Goal: Task Accomplishment & Management: Manage account settings

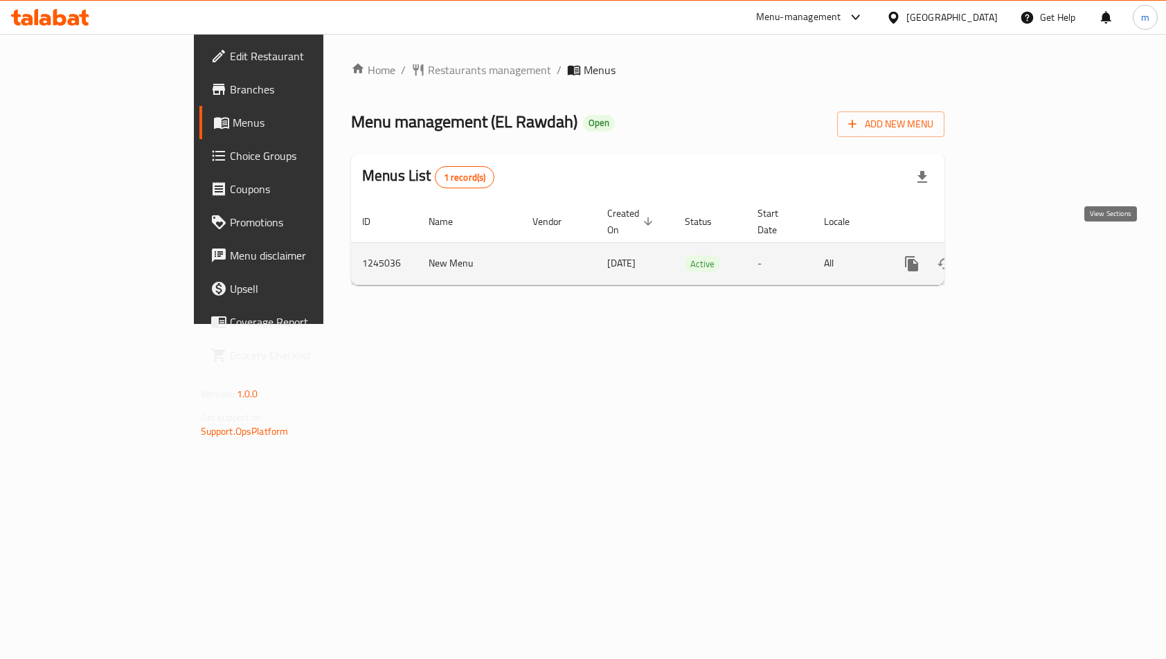
click at [1018, 258] on icon "enhanced table" at bounding box center [1012, 264] width 12 height 12
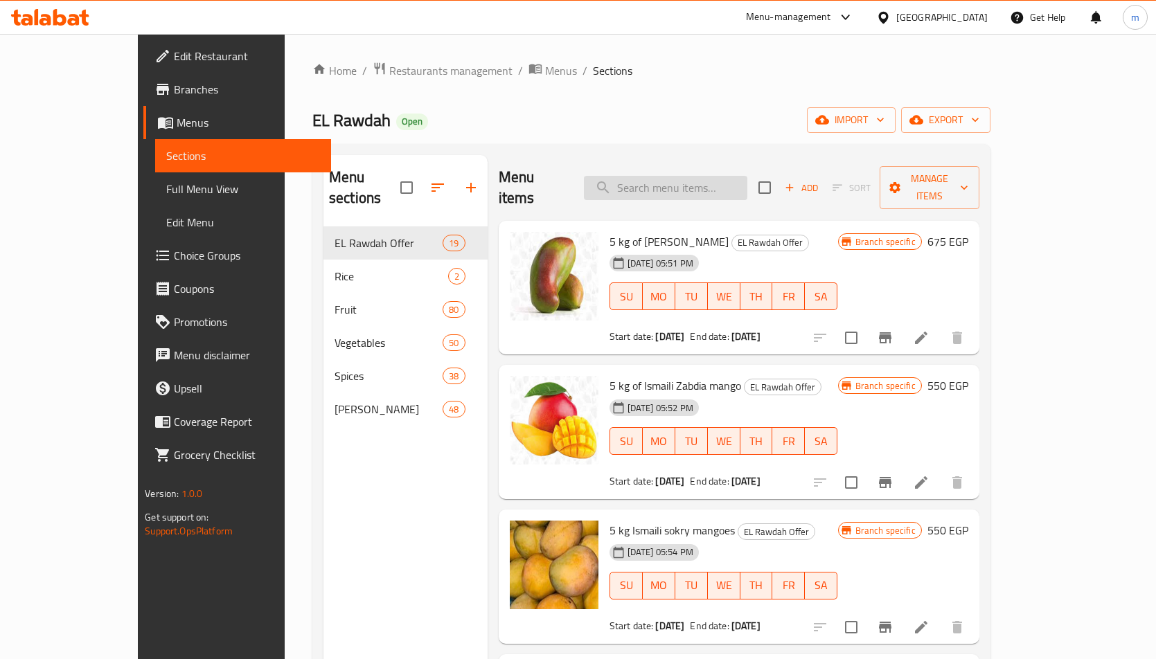
click at [707, 186] on input "search" at bounding box center [665, 188] width 163 height 24
paste input "فلفل الوان فاخر"
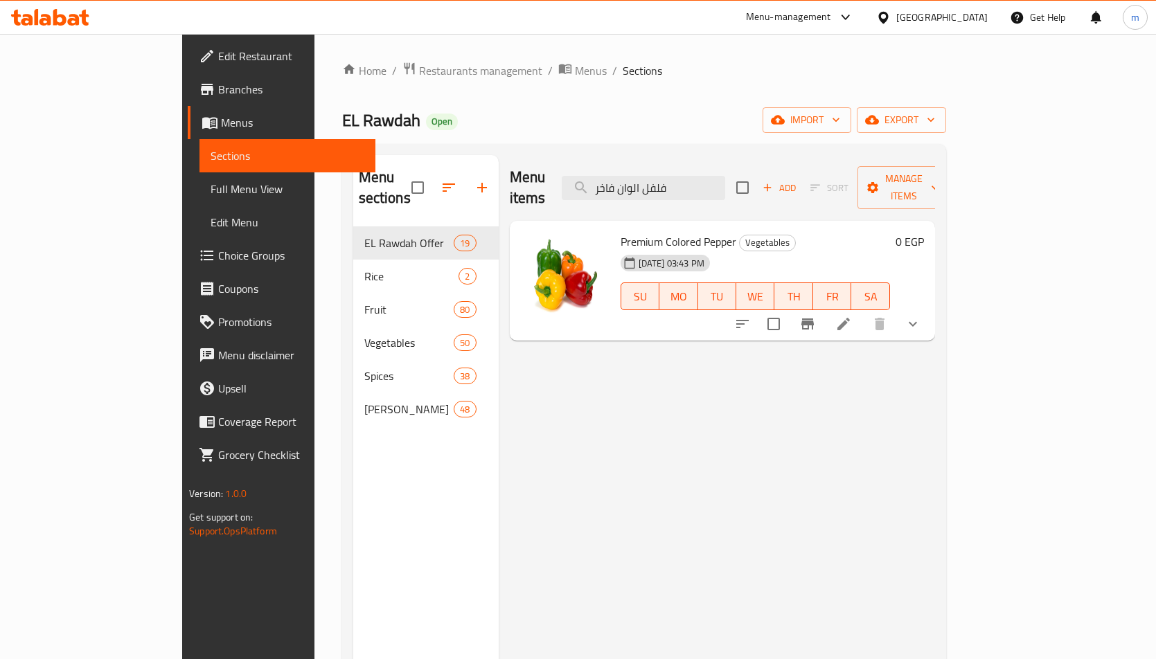
type input "فلفل الوان فاخر"
click at [850, 318] on icon at bounding box center [843, 324] width 12 height 12
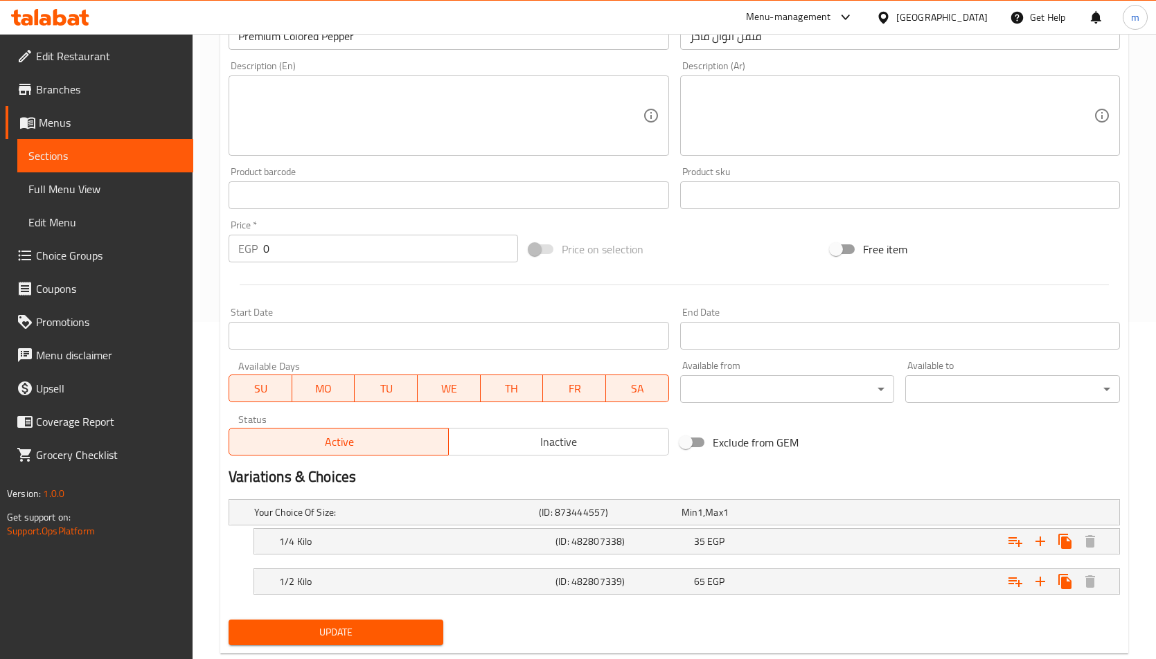
scroll to position [371, 0]
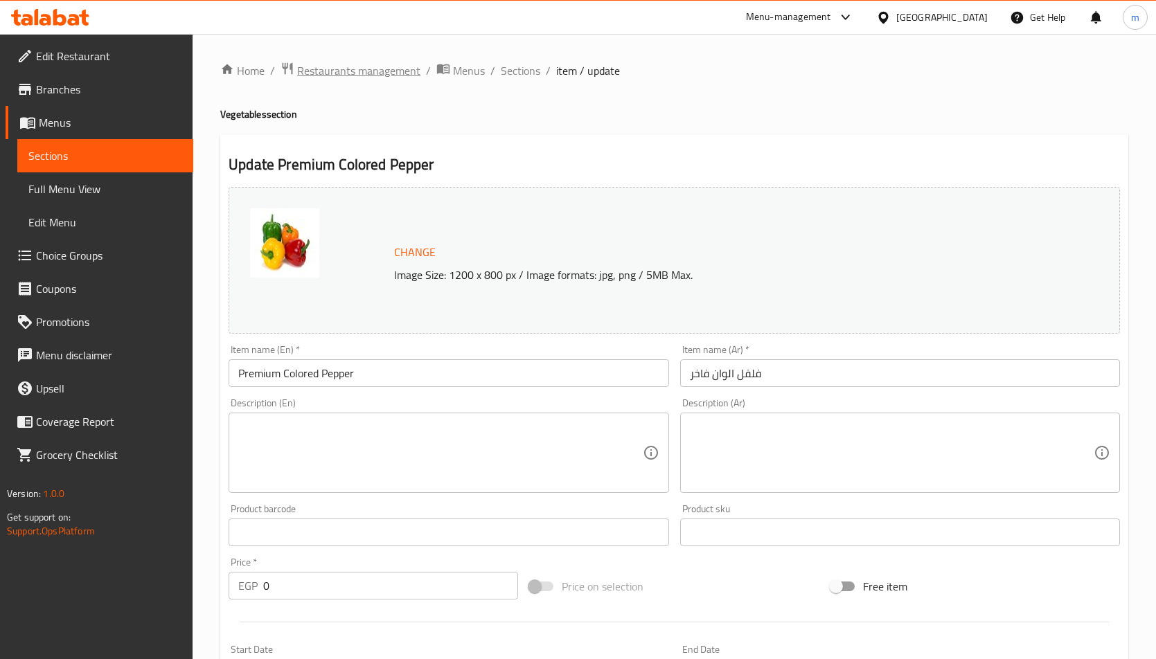
click at [341, 71] on span "Restaurants management" at bounding box center [358, 70] width 123 height 17
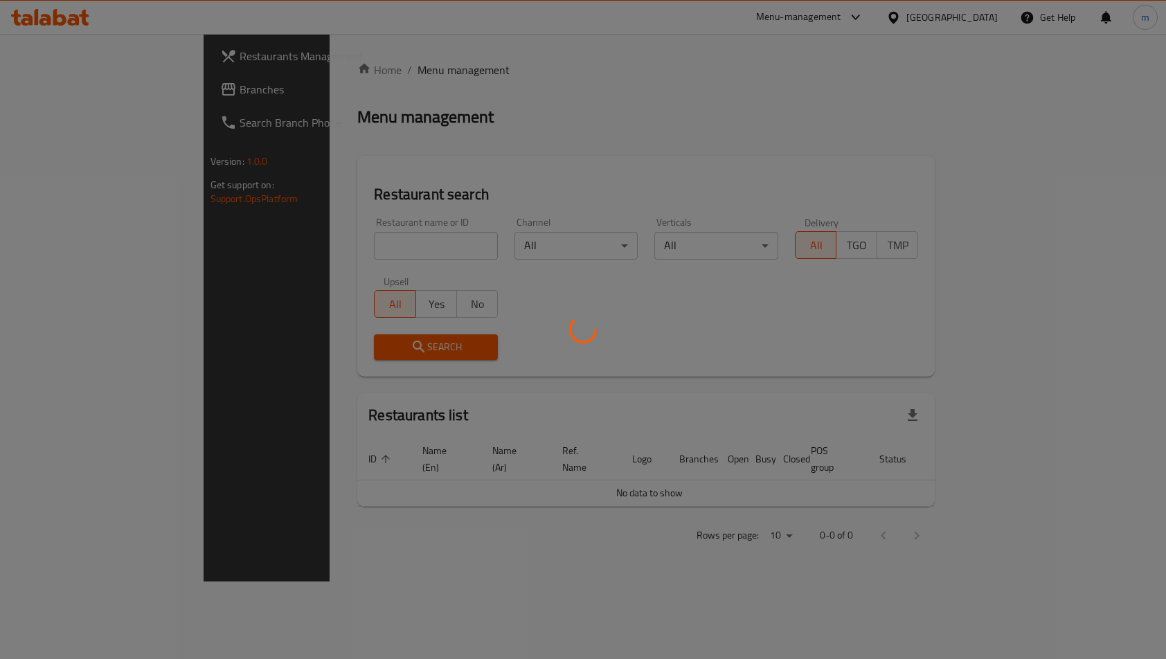
click at [134, 97] on div at bounding box center [583, 329] width 1166 height 659
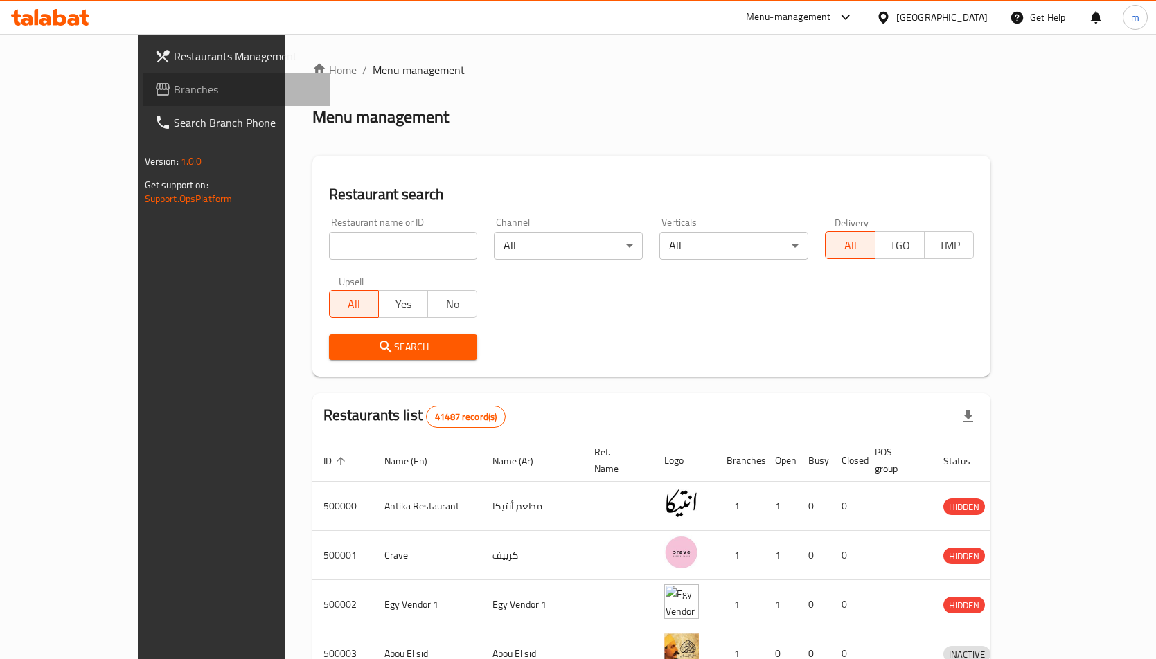
click at [174, 97] on span "Branches" at bounding box center [247, 89] width 146 height 17
